Goal: Transaction & Acquisition: Purchase product/service

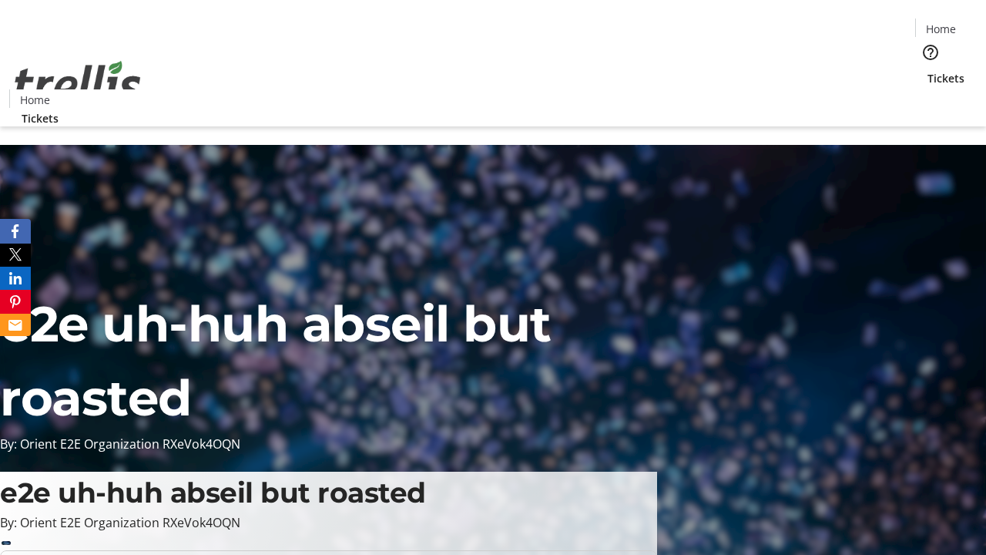
click at [928, 70] on span "Tickets" at bounding box center [946, 78] width 37 height 16
